Goal: Task Accomplishment & Management: Manage account settings

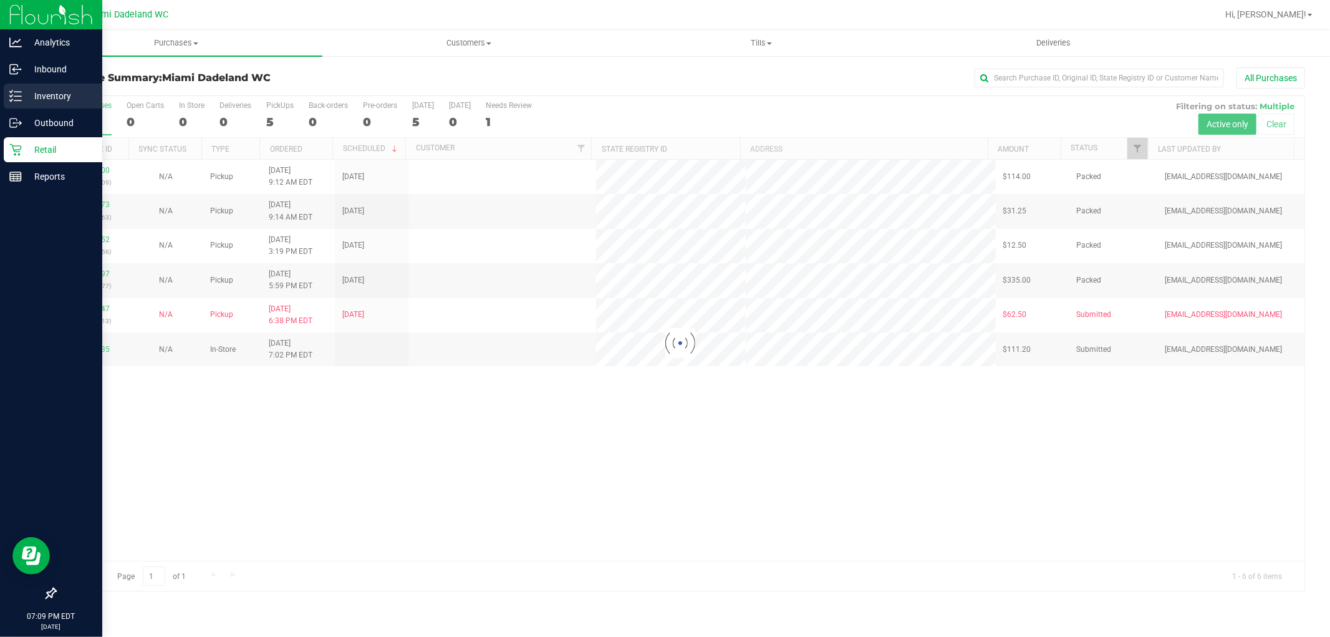
click at [42, 90] on p "Inventory" at bounding box center [59, 96] width 75 height 15
click at [42, 95] on p "Inventory" at bounding box center [59, 96] width 75 height 15
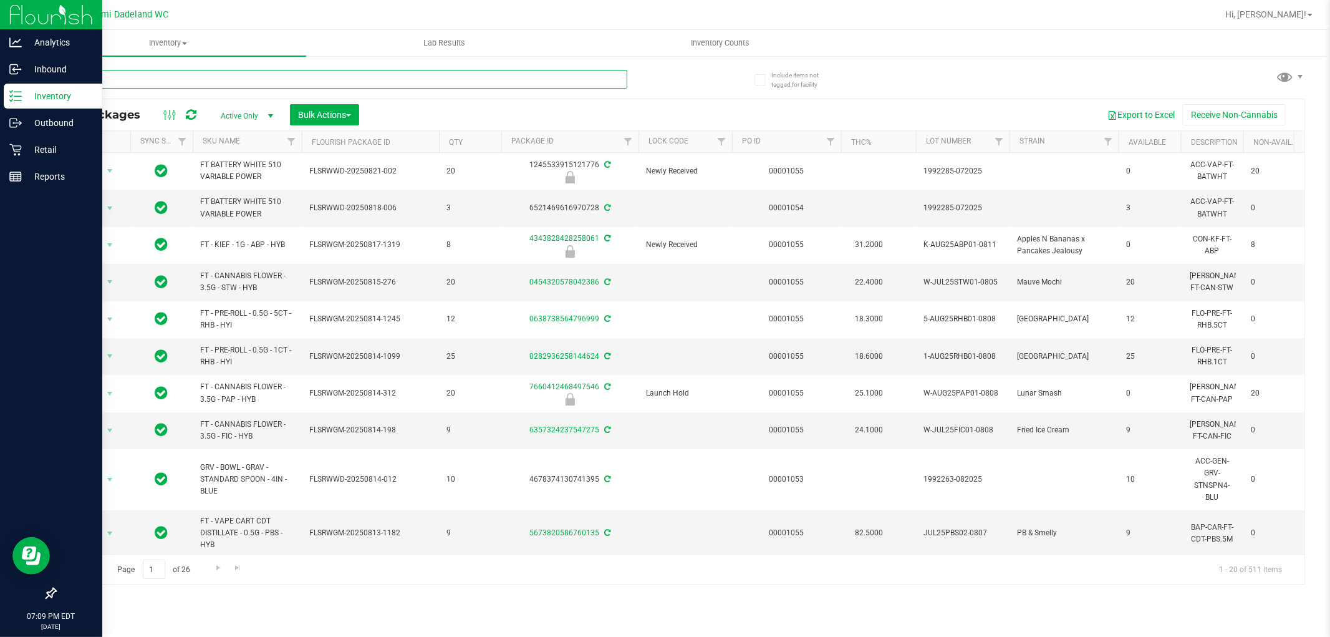
click at [167, 75] on input "text" at bounding box center [341, 79] width 573 height 19
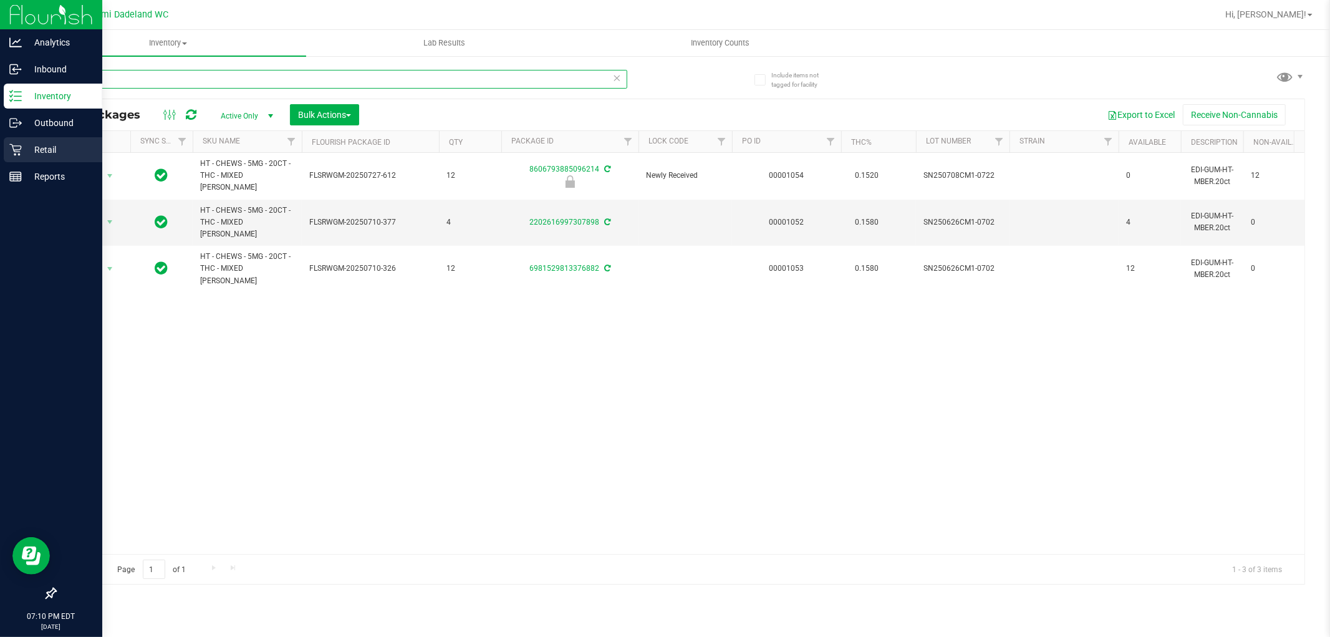
type input "mixed"
click at [29, 145] on p "Retail" at bounding box center [59, 149] width 75 height 15
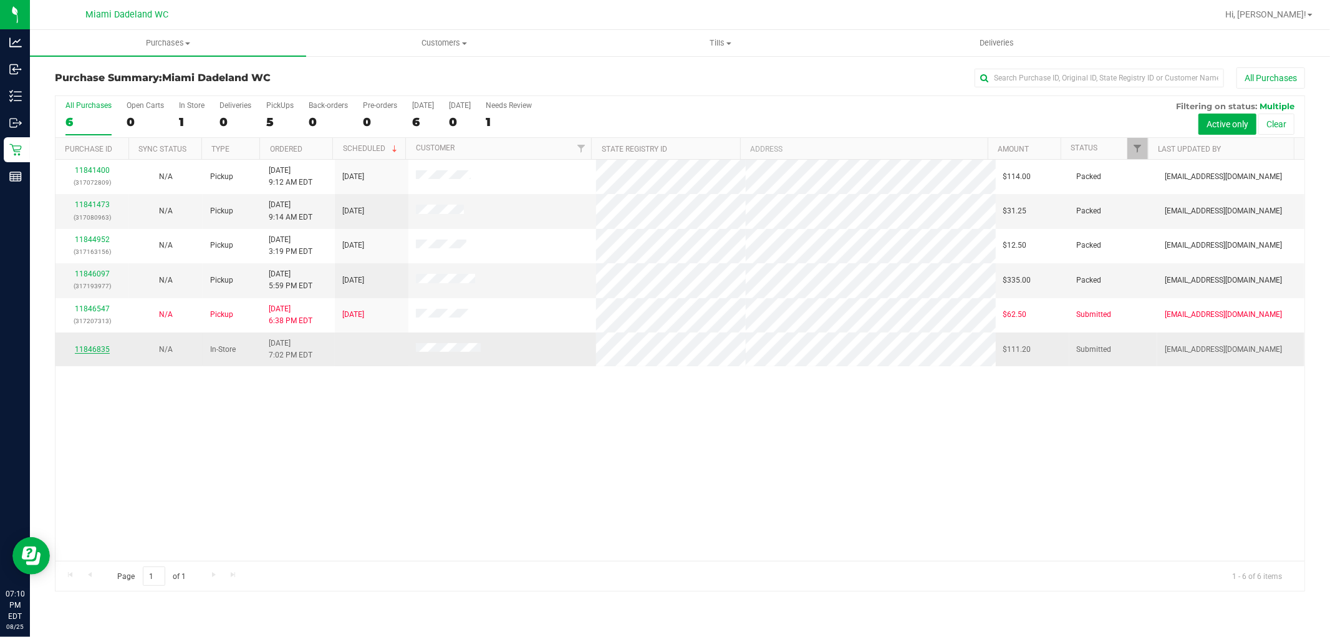
click at [102, 352] on link "11846835" at bounding box center [92, 349] width 35 height 9
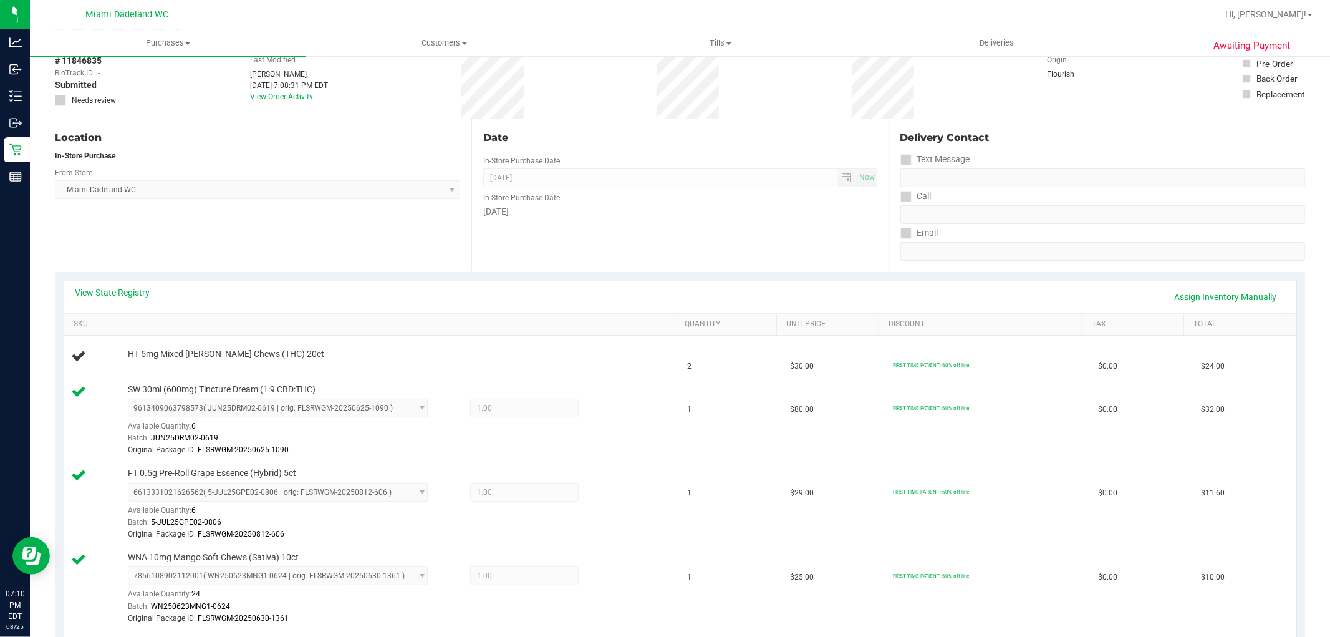
scroll to position [138, 0]
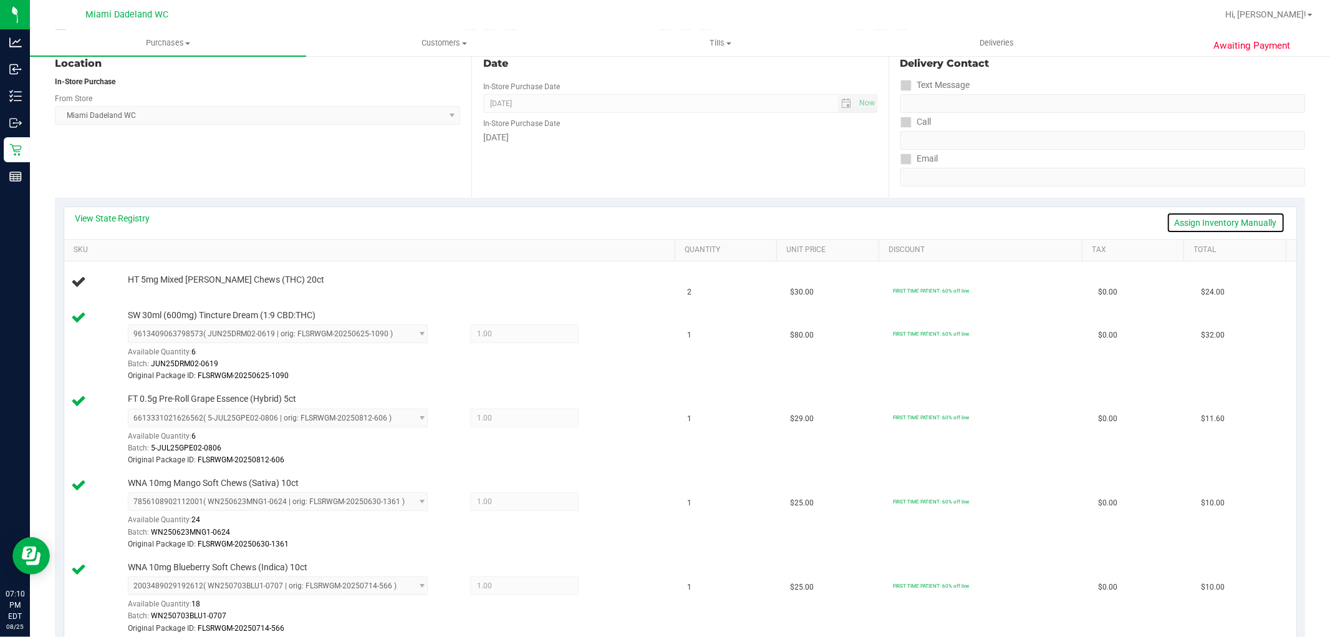
click at [1181, 219] on link "Assign Inventory Manually" at bounding box center [1226, 222] width 119 height 21
click at [150, 284] on link "Add Package" at bounding box center [150, 288] width 45 height 9
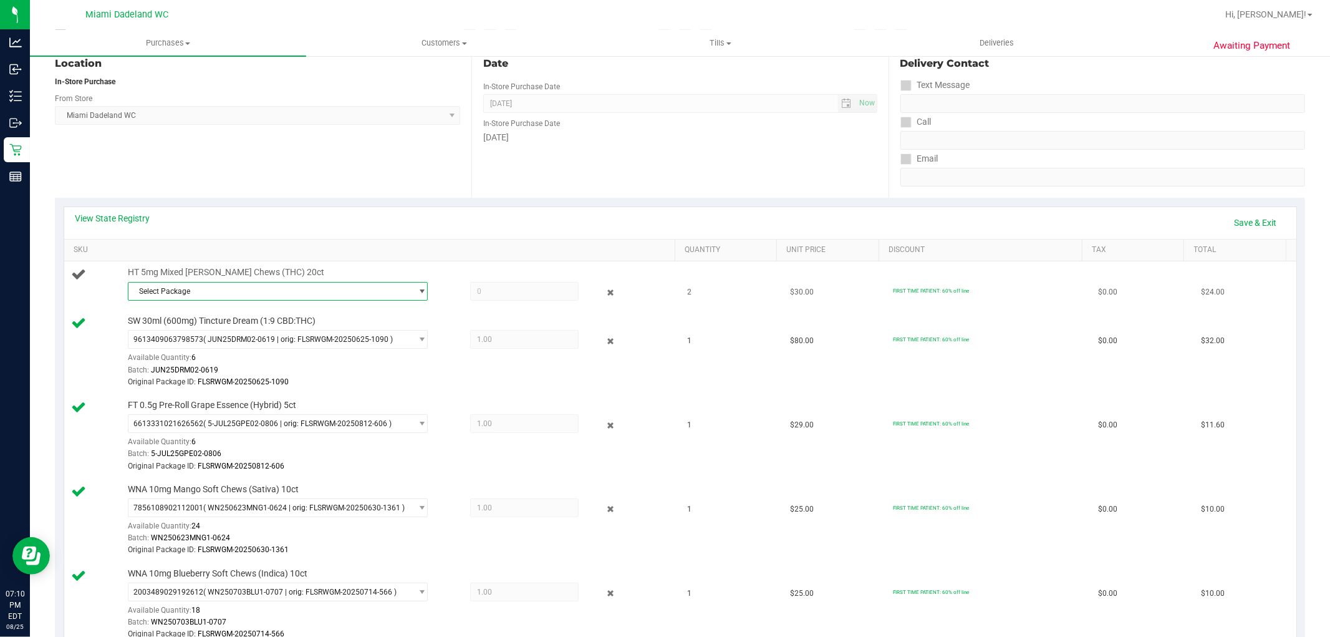
click at [375, 301] on div "Select Package 2202616997307898 6981529813376882" at bounding box center [398, 293] width 541 height 22
click at [411, 294] on span "select" at bounding box center [419, 291] width 16 height 17
click at [374, 346] on span "( SN250626CM1-0702 | orig: FLSRWGM-20250710-377 )" at bounding box center [300, 342] width 189 height 9
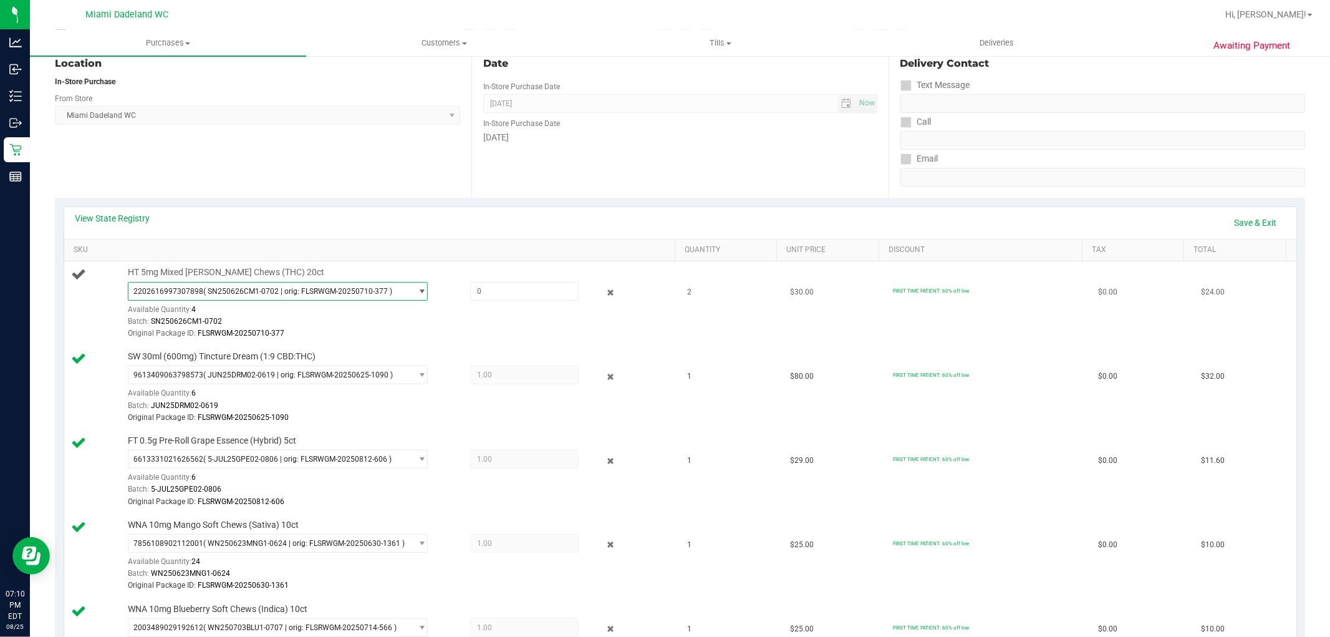
click at [417, 294] on span "select" at bounding box center [421, 291] width 9 height 10
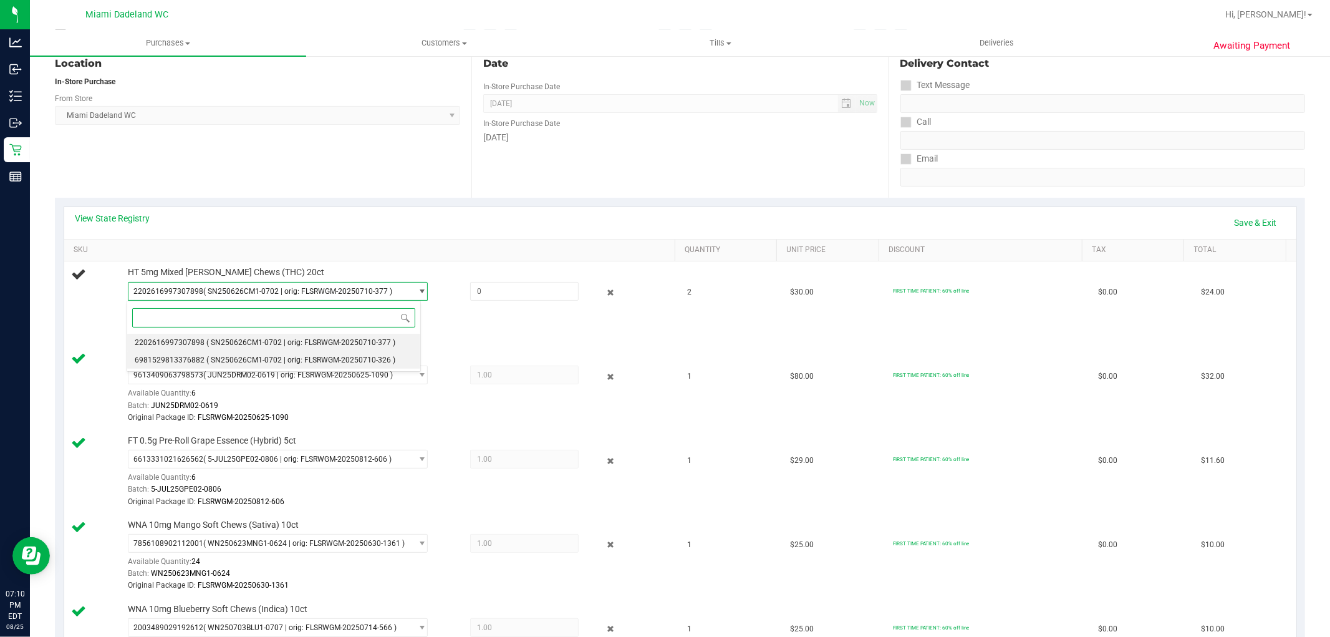
click at [322, 357] on span "( SN250626CM1-0702 | orig: FLSRWGM-20250710-326 )" at bounding box center [300, 360] width 189 height 9
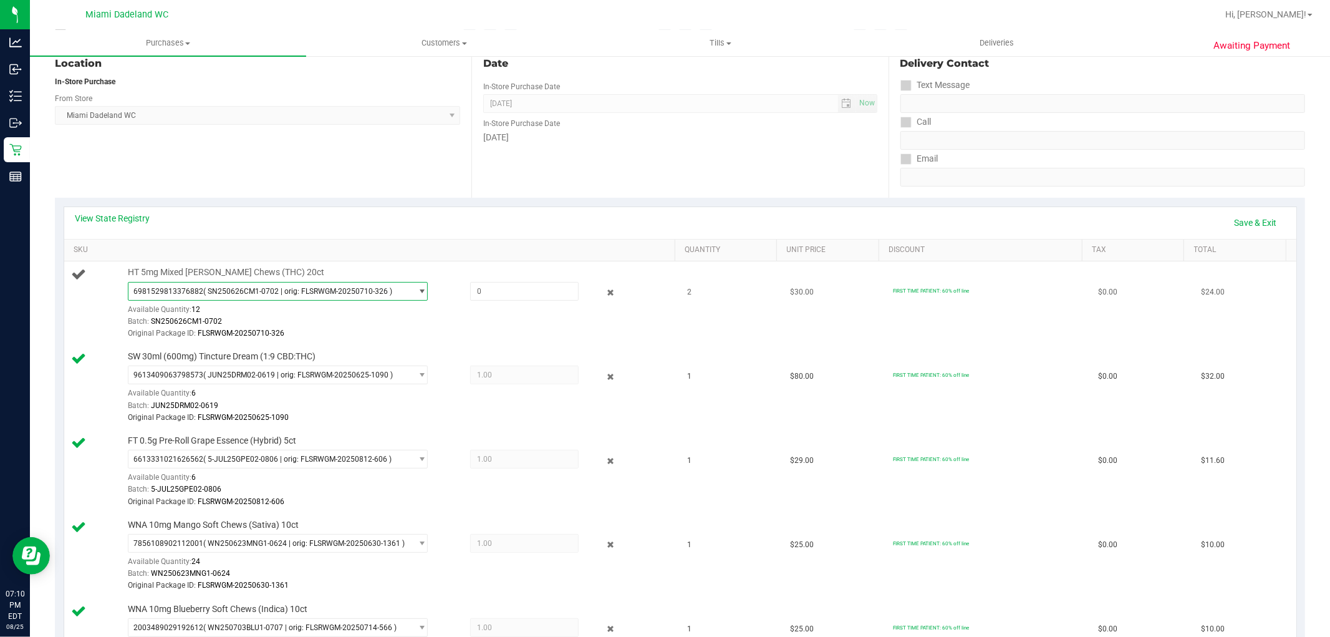
click at [402, 296] on span "6981529813376882 ( SN250626CM1-0702 | orig: FLSRWGM-20250710-326 )" at bounding box center [269, 291] width 283 height 17
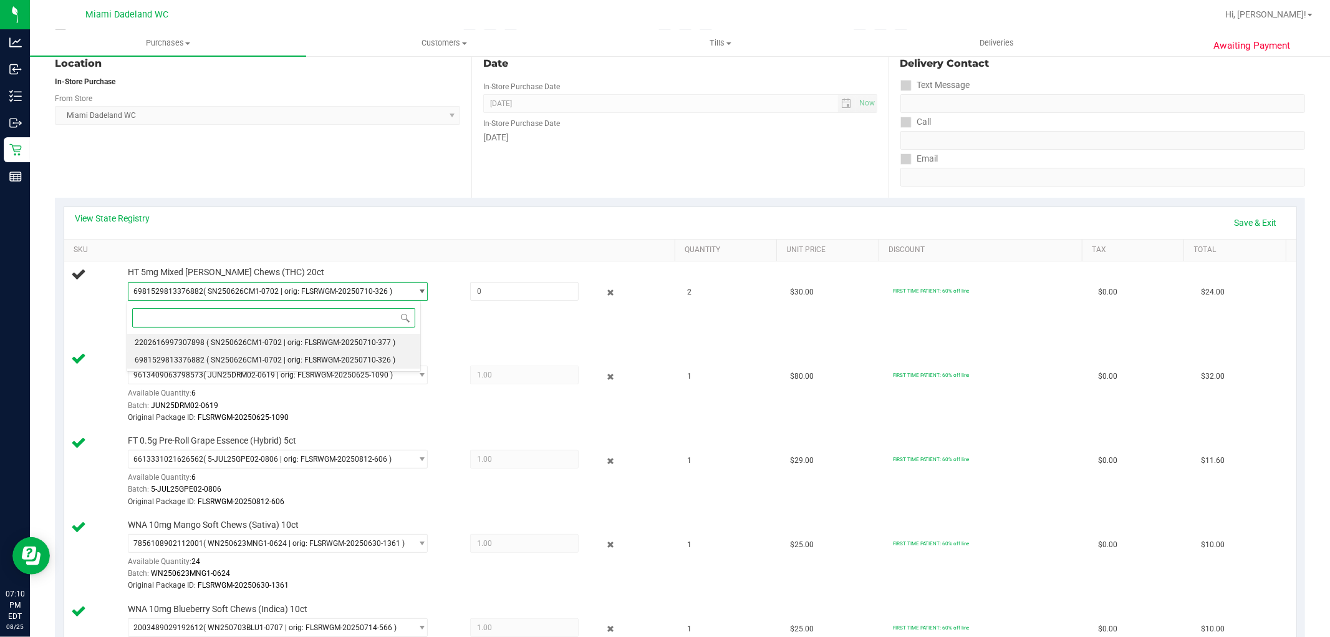
click at [359, 343] on span "( SN250626CM1-0702 | orig: FLSRWGM-20250710-377 )" at bounding box center [300, 342] width 189 height 9
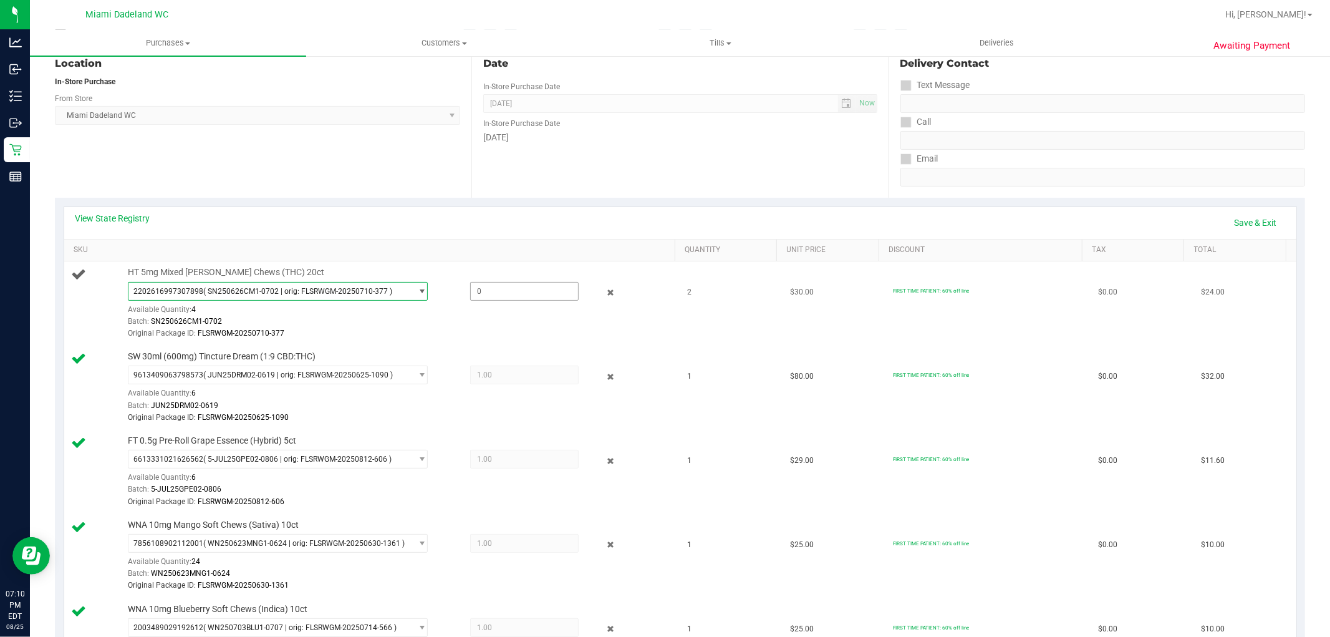
click at [488, 297] on span at bounding box center [524, 291] width 109 height 19
type input "2"
type input "2.0000"
click at [500, 251] on link "SKU" at bounding box center [372, 250] width 597 height 10
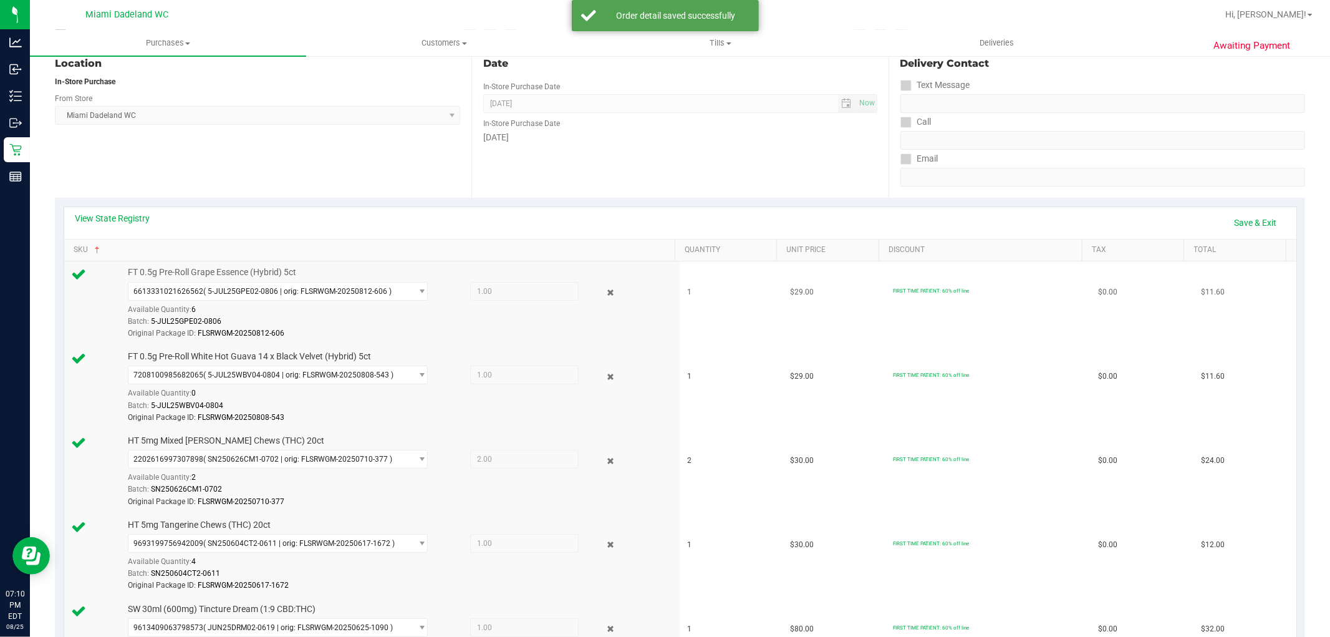
click at [495, 294] on span "1.00 1" at bounding box center [524, 291] width 109 height 19
click at [1254, 221] on link "Save & Exit" at bounding box center [1256, 222] width 59 height 21
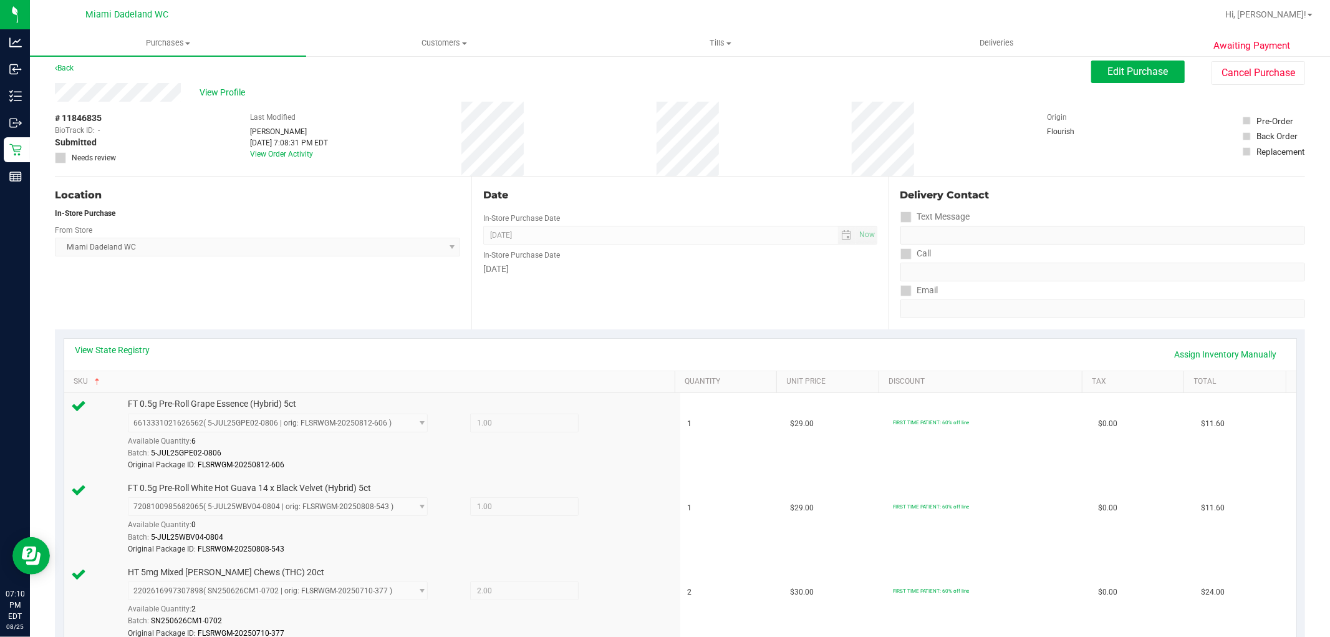
scroll to position [0, 0]
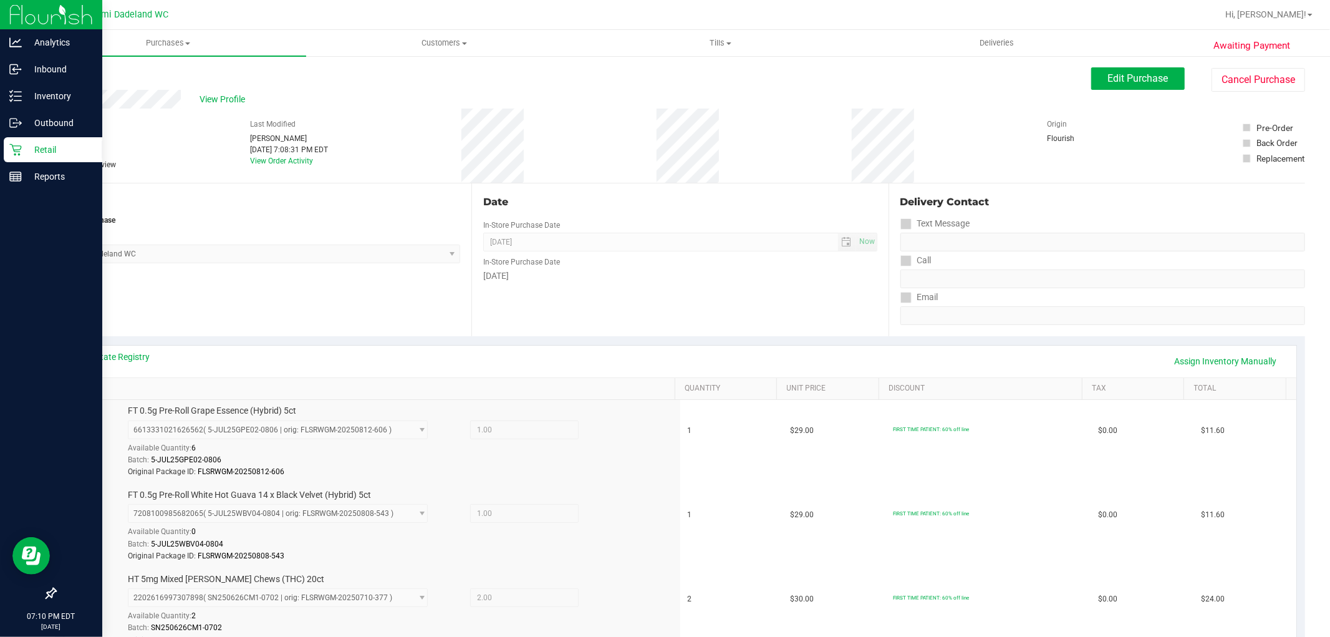
click at [42, 146] on p "Retail" at bounding box center [59, 149] width 75 height 15
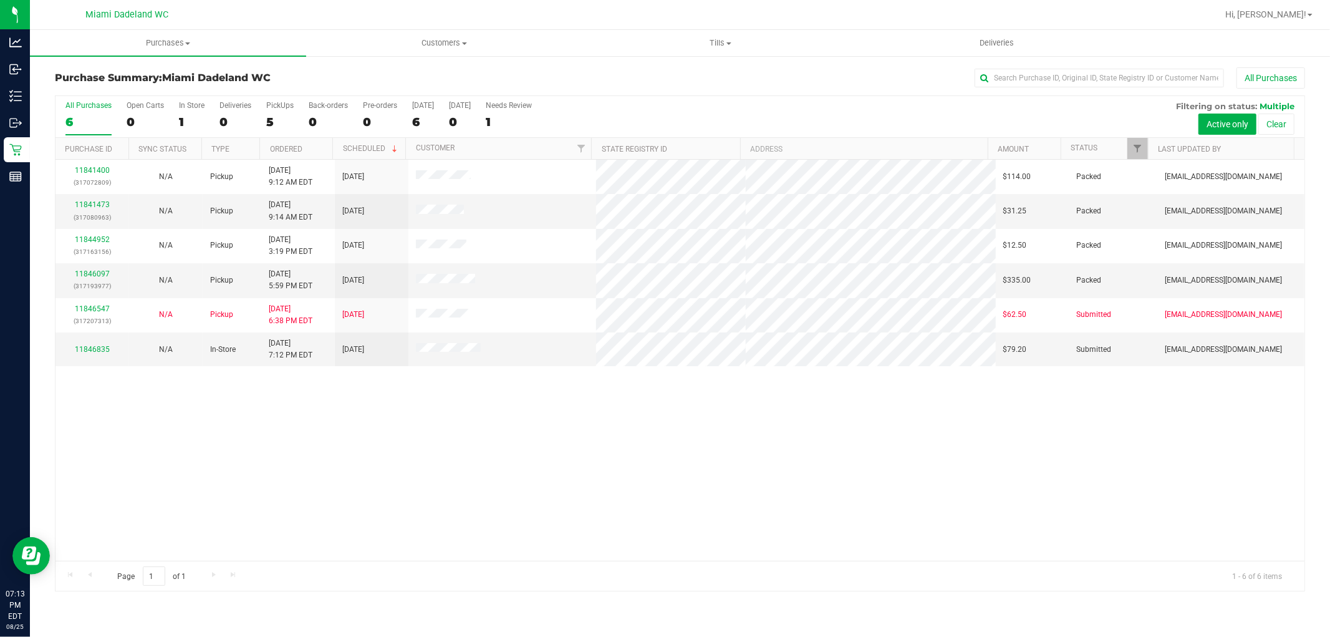
click at [375, 511] on div "11841400 (317072809) N/A Pickup [DATE] 9:12 AM EDT 8/25/2025 $114.00 Packed [EM…" at bounding box center [680, 360] width 1249 height 401
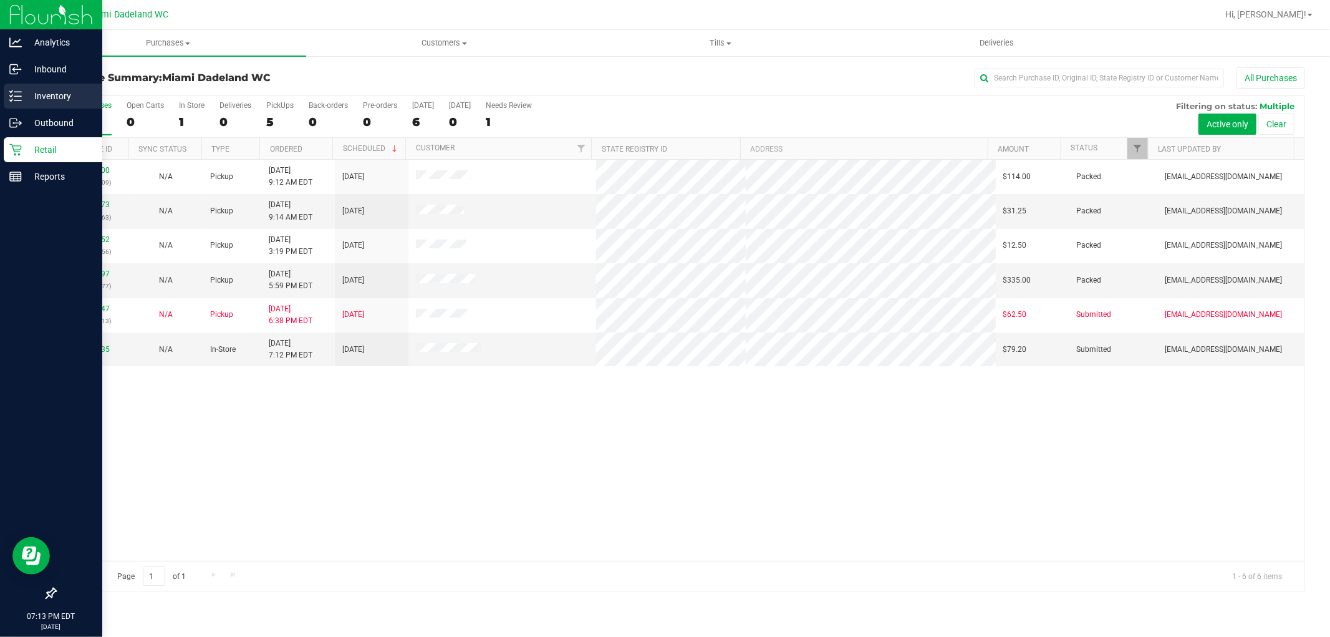
click at [47, 95] on p "Inventory" at bounding box center [59, 96] width 75 height 15
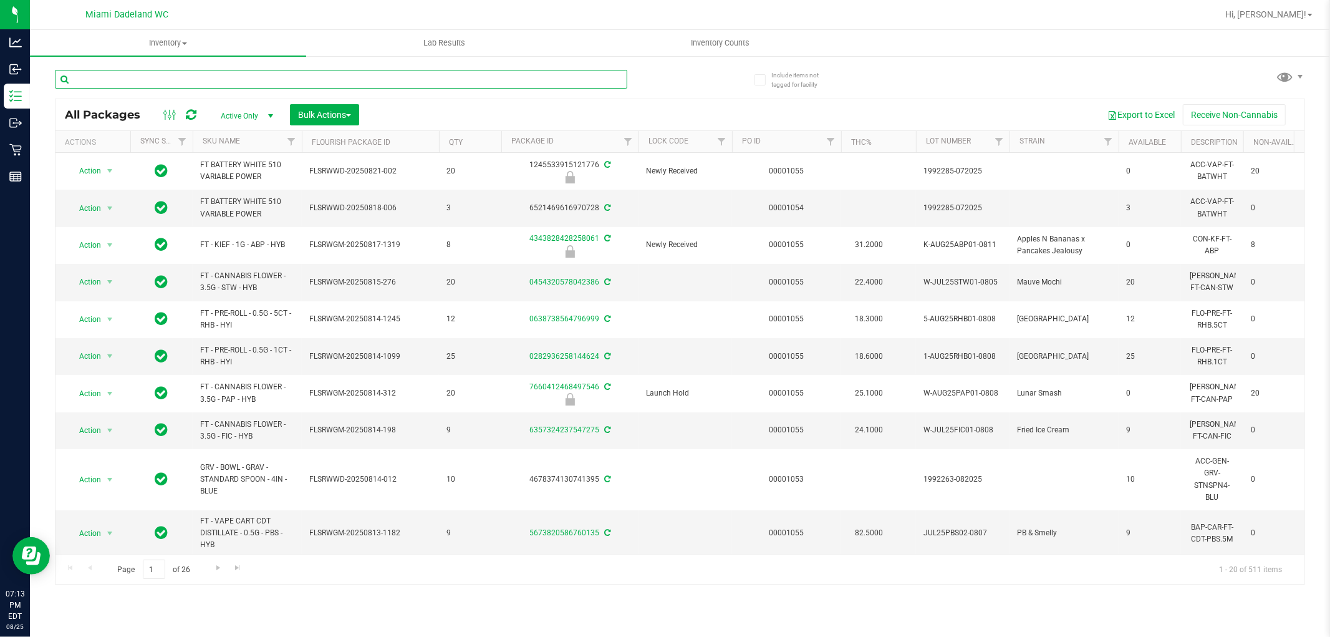
click at [210, 81] on input "text" at bounding box center [341, 79] width 573 height 19
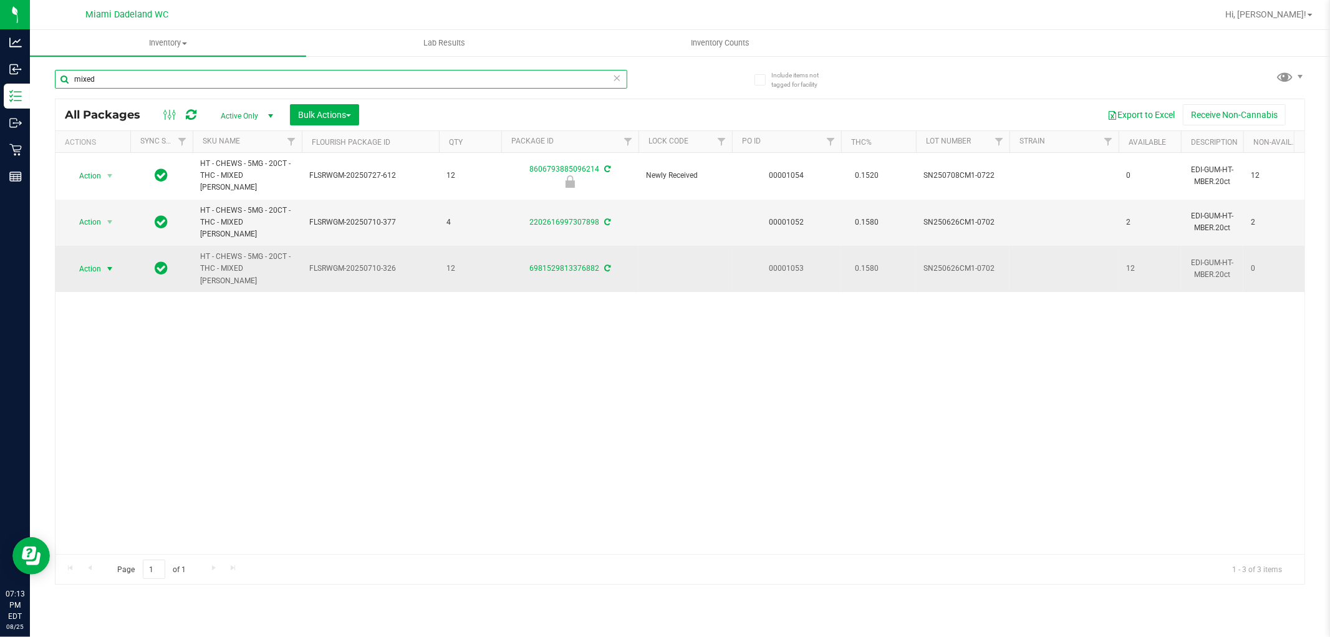
type input "mixed"
click at [88, 260] on span "Action" at bounding box center [85, 268] width 34 height 17
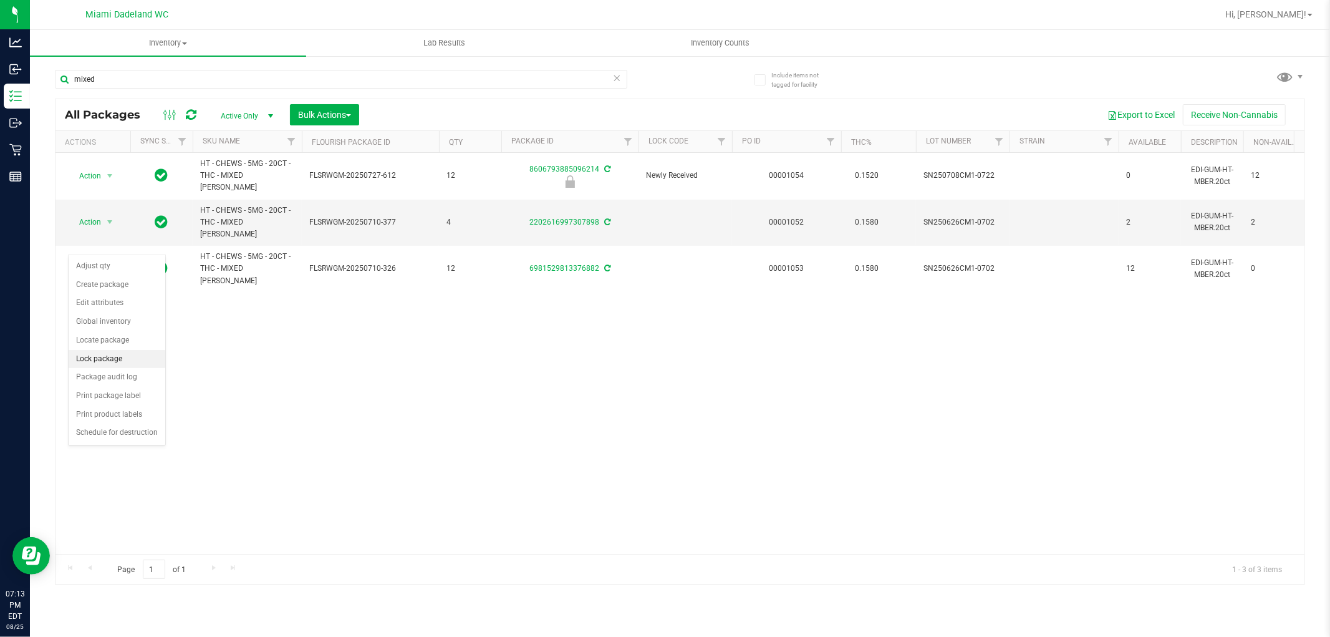
click at [113, 363] on li "Lock package" at bounding box center [117, 359] width 97 height 19
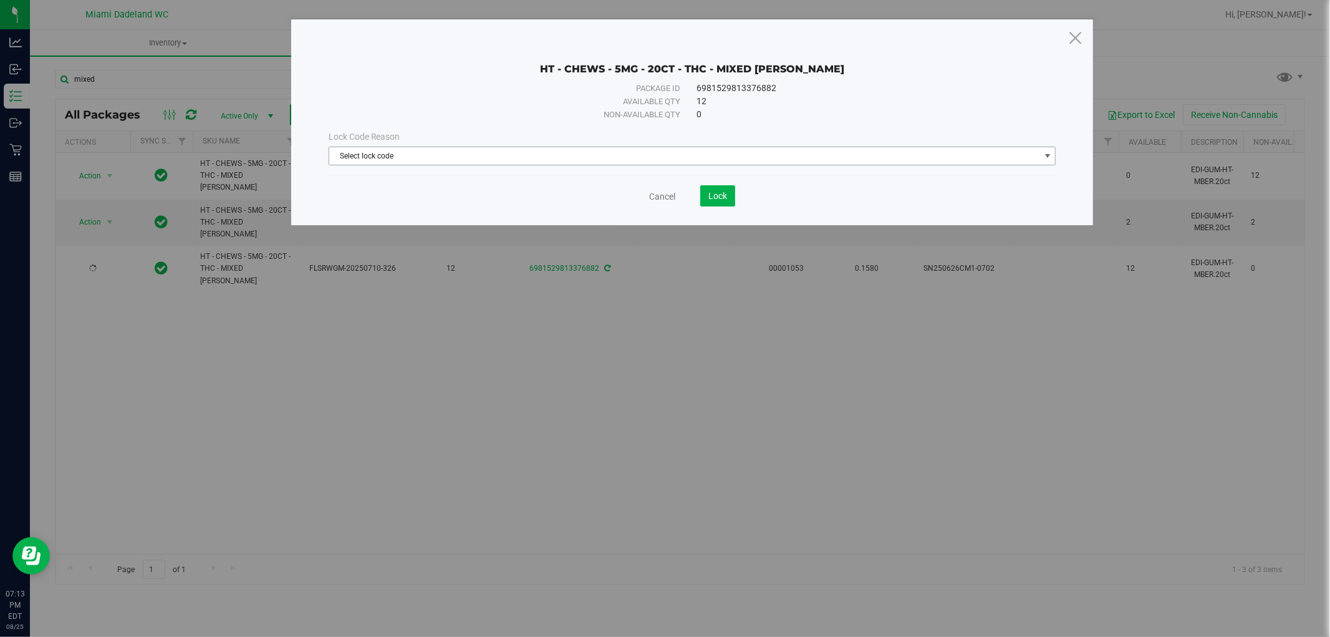
click at [588, 147] on span "Select lock code" at bounding box center [684, 155] width 711 height 17
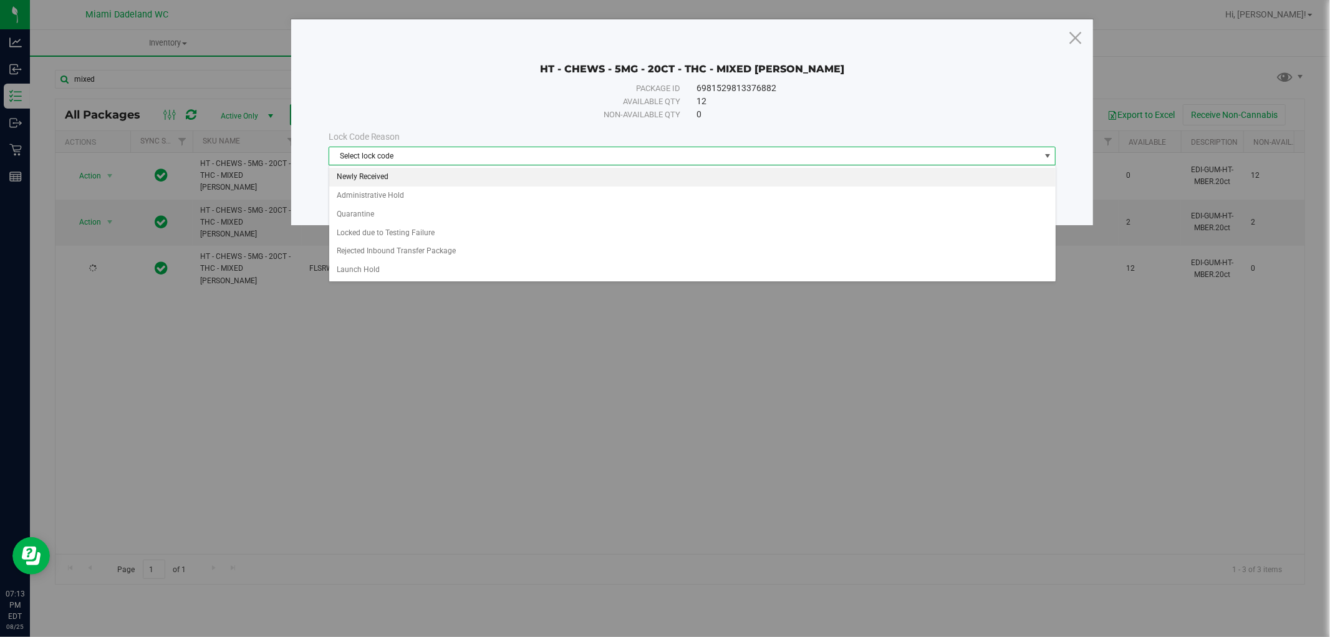
click at [468, 185] on li "Newly Received" at bounding box center [692, 177] width 727 height 19
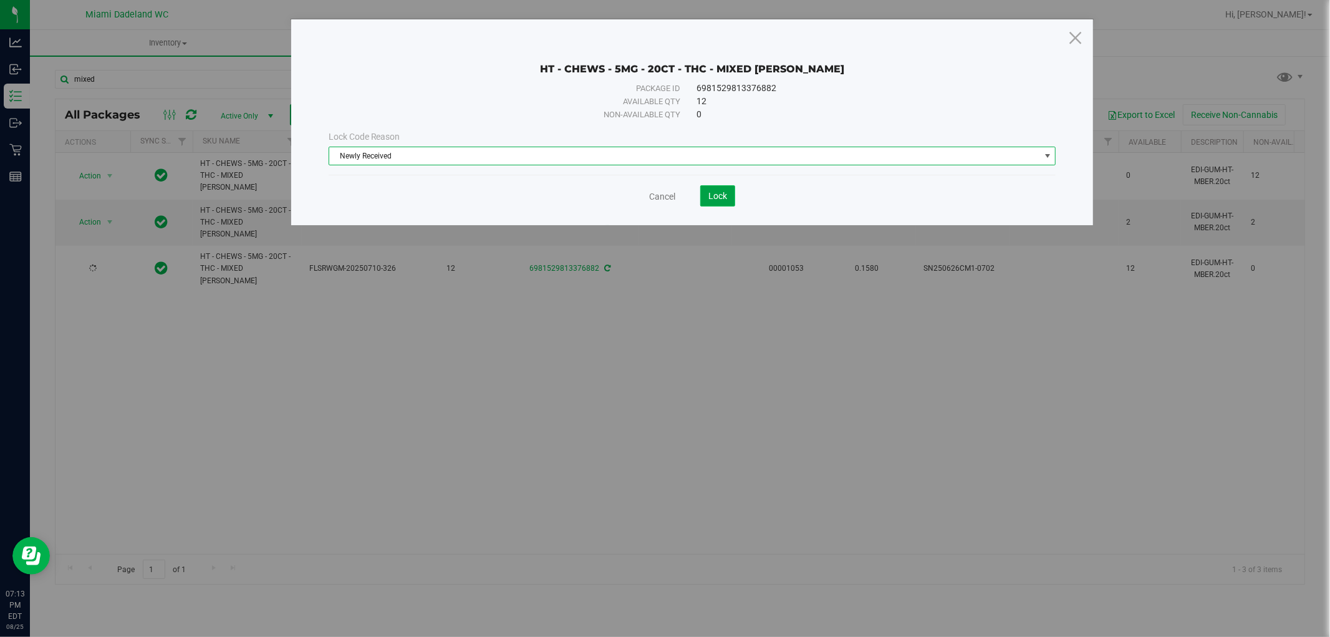
click at [709, 191] on span "Lock" at bounding box center [718, 196] width 19 height 10
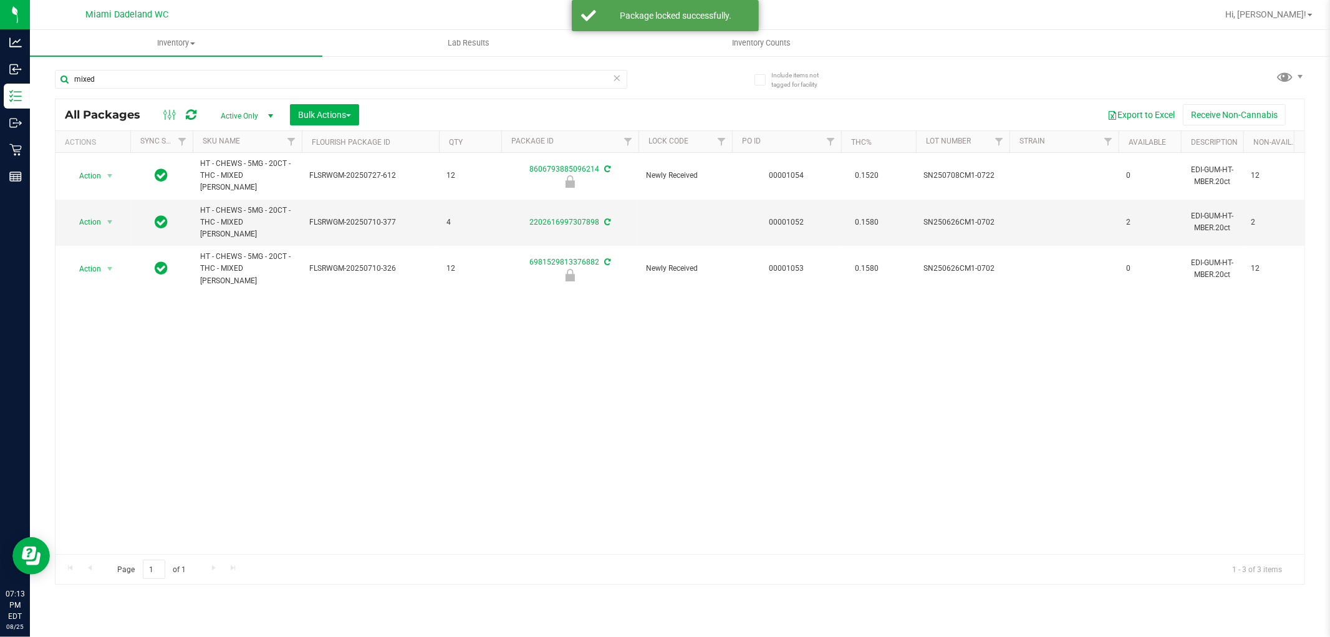
click at [343, 433] on div "Action Action Edit attributes Global inventory Locate package Package audit log…" at bounding box center [680, 353] width 1249 height 401
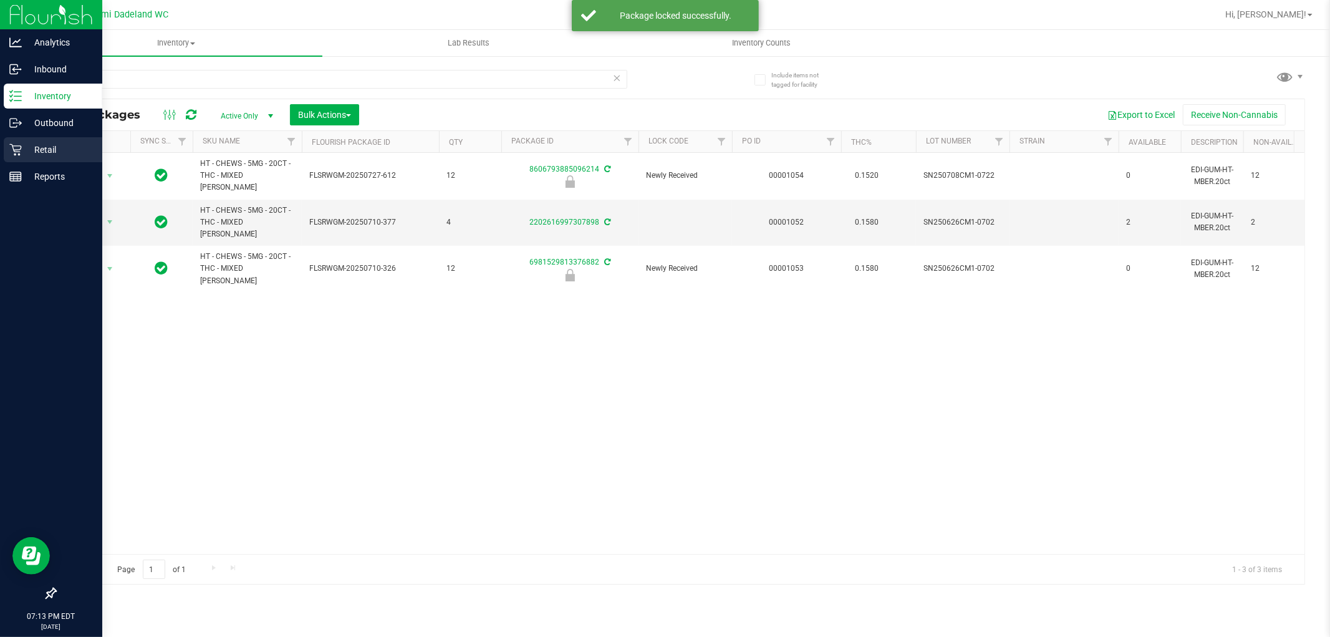
click at [19, 150] on icon at bounding box center [15, 149] width 12 height 12
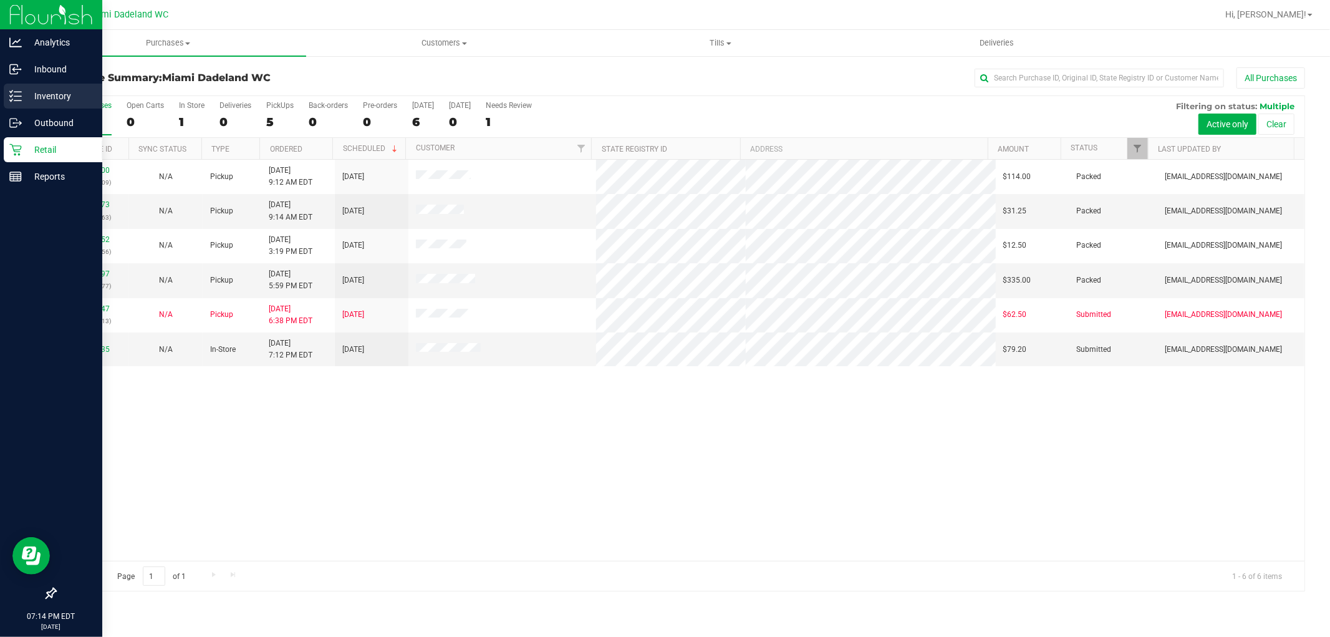
click at [28, 102] on p "Inventory" at bounding box center [59, 96] width 75 height 15
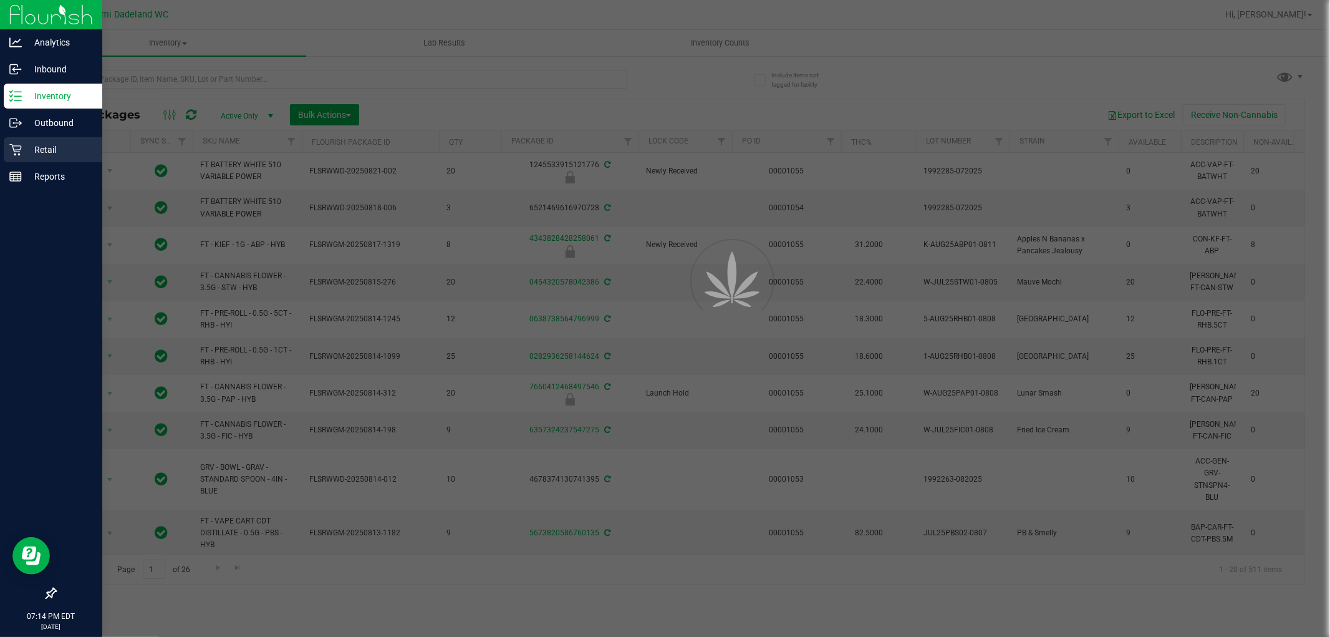
click at [26, 138] on div "Retail" at bounding box center [53, 149] width 99 height 25
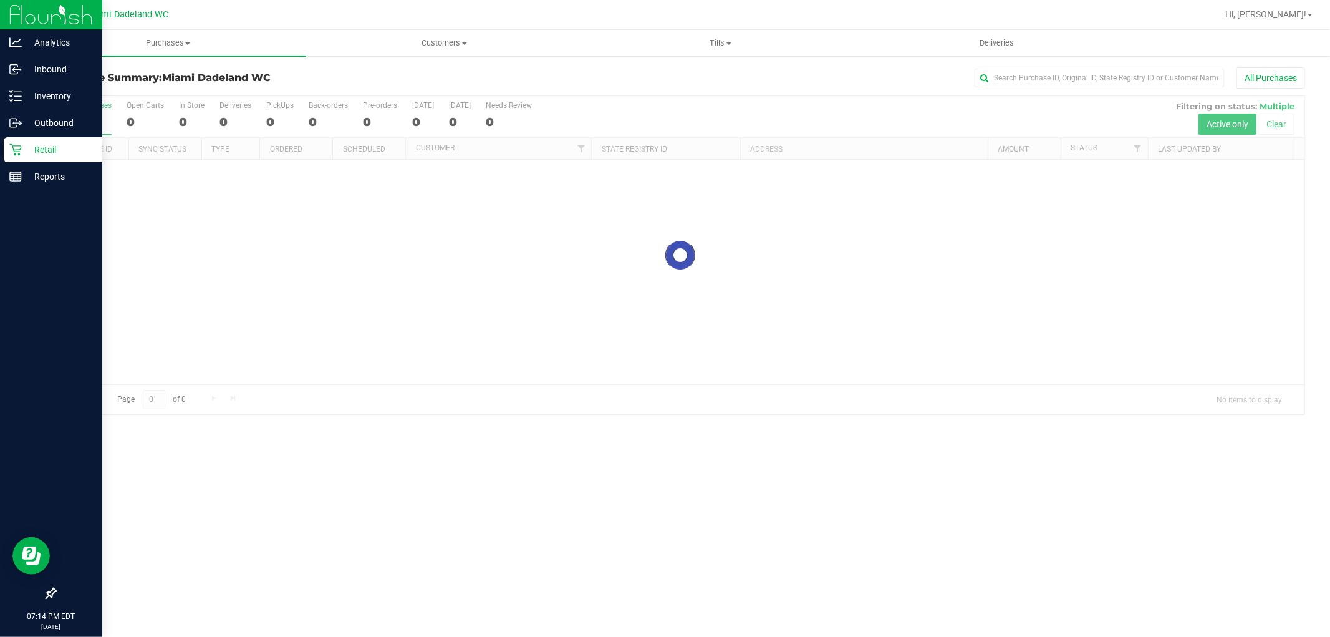
click at [29, 143] on p "Retail" at bounding box center [59, 149] width 75 height 15
